Goal: Task Accomplishment & Management: Manage account settings

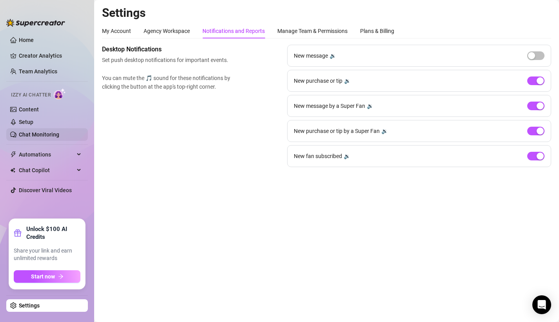
click at [41, 134] on link "Chat Monitoring" at bounding box center [39, 134] width 40 height 6
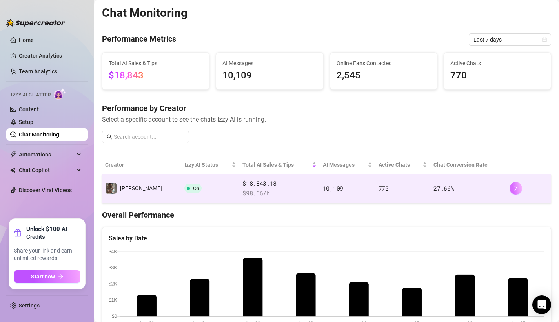
click at [510, 192] on button "button" at bounding box center [515, 188] width 13 height 13
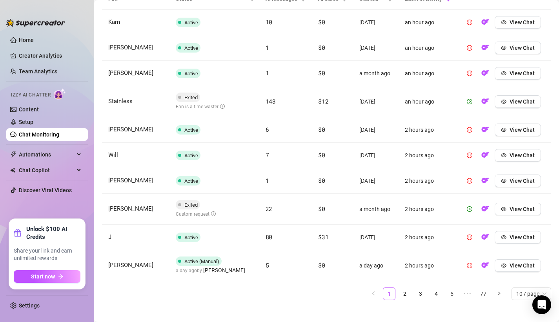
scroll to position [312, 0]
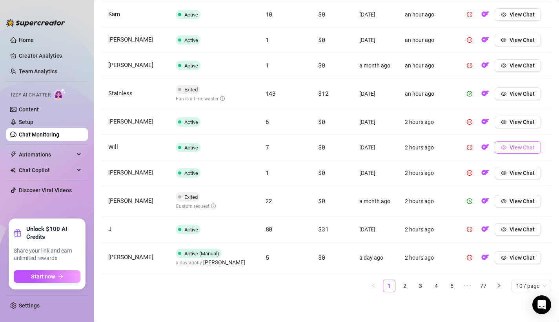
click at [506, 146] on icon "eye" at bounding box center [503, 147] width 5 height 5
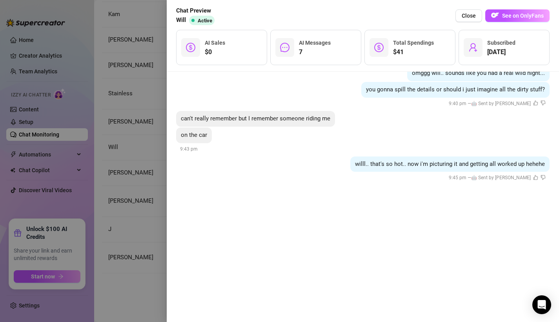
scroll to position [365, 0]
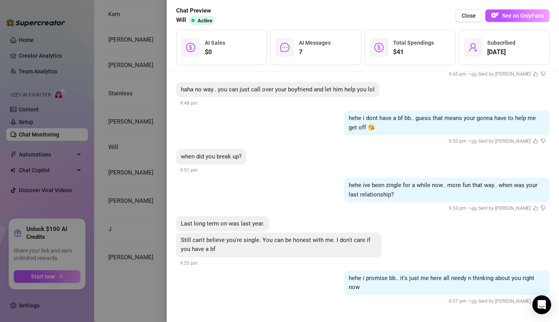
click at [115, 185] on div at bounding box center [279, 161] width 559 height 322
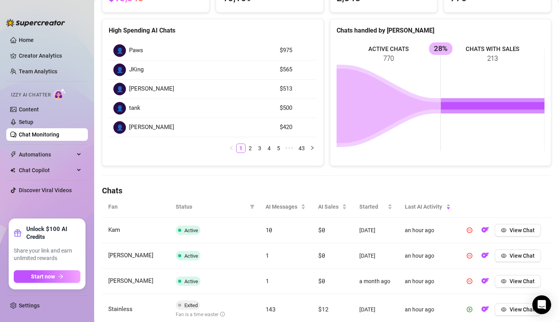
scroll to position [147, 0]
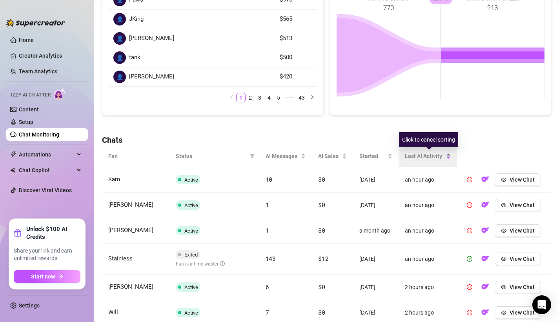
click at [432, 152] on span "Last AI Activity" at bounding box center [424, 156] width 40 height 9
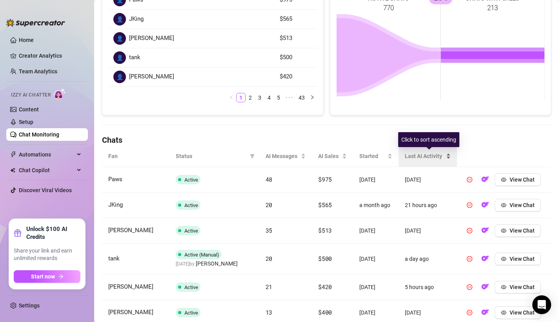
click at [432, 152] on span "Last AI Activity" at bounding box center [424, 156] width 40 height 9
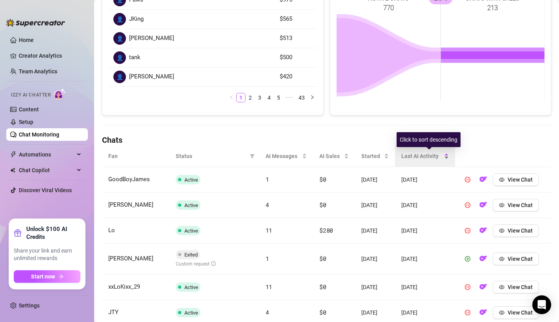
click at [429, 160] on div "Last AI Activity" at bounding box center [424, 156] width 47 height 9
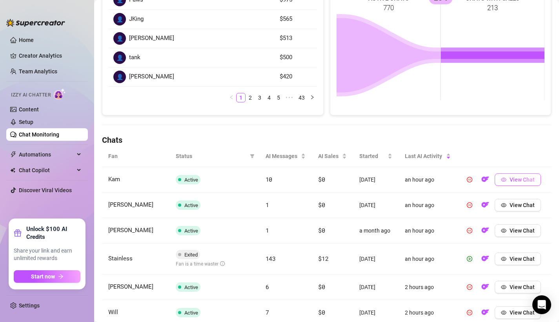
click at [514, 179] on span "View Chat" at bounding box center [521, 179] width 25 height 6
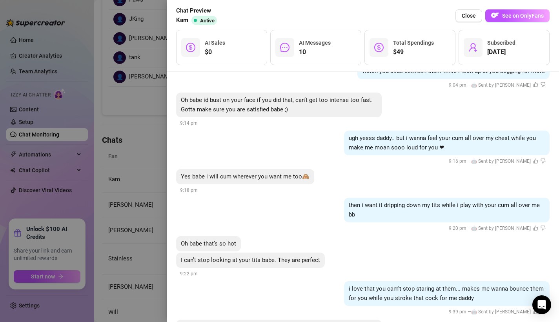
scroll to position [825, 0]
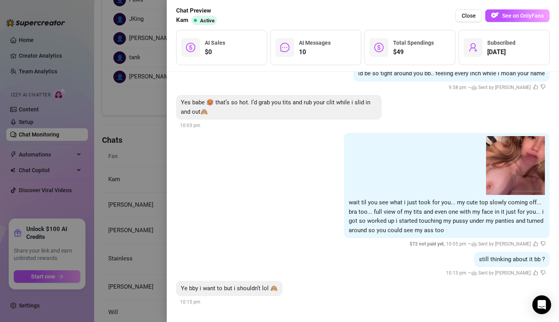
click at [140, 145] on div at bounding box center [279, 161] width 559 height 322
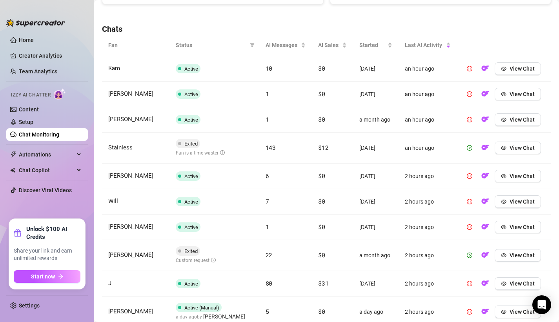
scroll to position [308, 0]
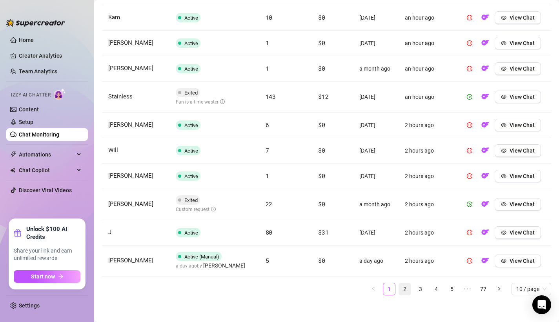
click at [404, 290] on link "2" at bounding box center [405, 289] width 12 height 12
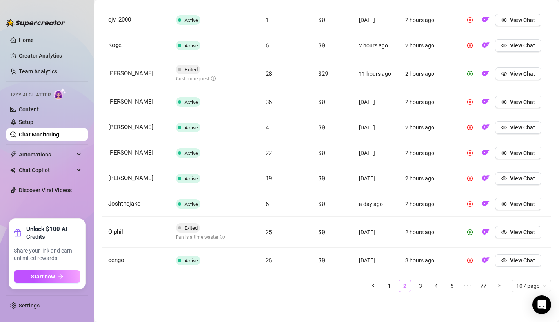
scroll to position [306, 0]
click at [386, 286] on link "1" at bounding box center [389, 286] width 12 height 12
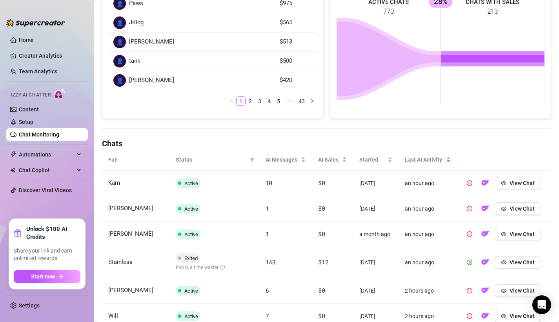
scroll to position [0, 0]
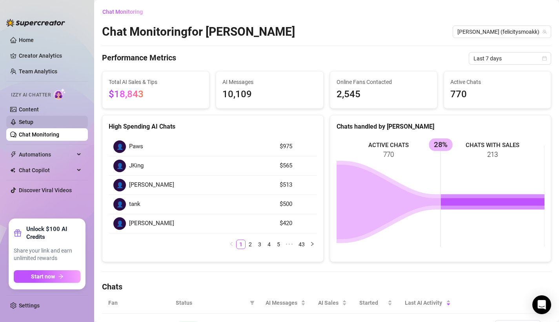
click at [33, 122] on link "Setup" at bounding box center [26, 122] width 15 height 6
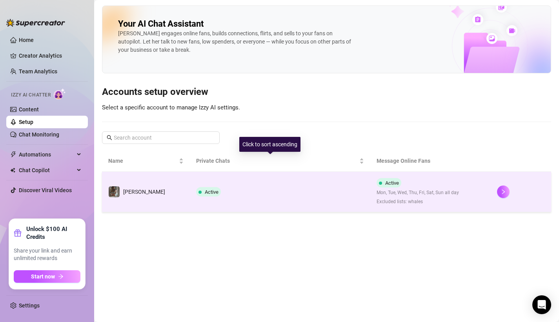
click at [190, 190] on td "Active" at bounding box center [280, 192] width 181 height 40
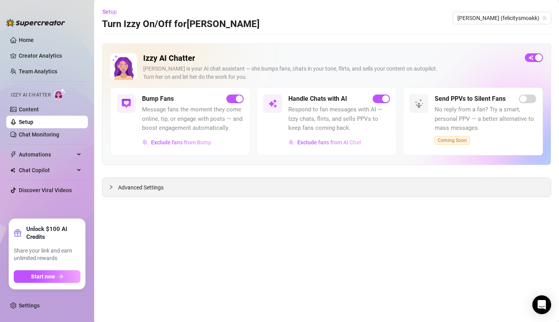
click at [210, 193] on div "Advanced Settings" at bounding box center [326, 187] width 448 height 18
click at [132, 187] on span "Advanced Settings" at bounding box center [140, 187] width 45 height 9
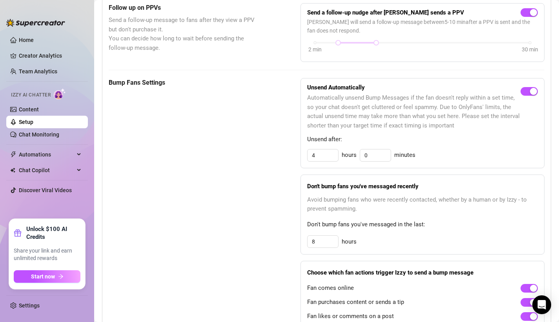
scroll to position [323, 0]
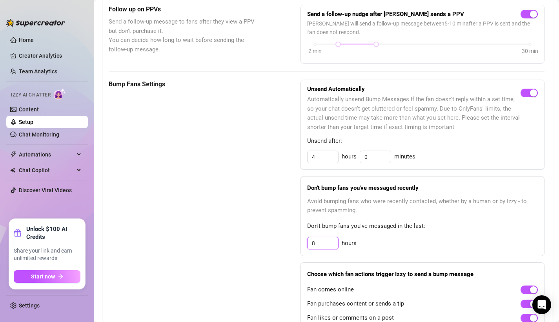
click at [321, 238] on input "8" at bounding box center [322, 243] width 31 height 12
click at [322, 240] on input "8" at bounding box center [322, 243] width 31 height 12
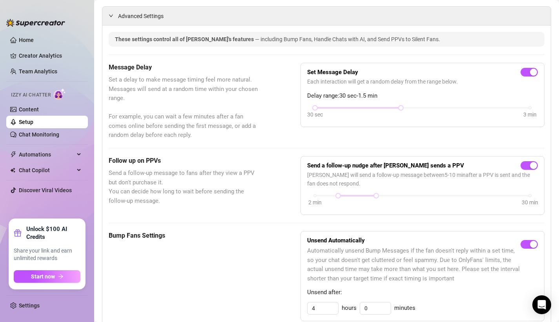
scroll to position [0, 0]
